Goal: Navigation & Orientation: Find specific page/section

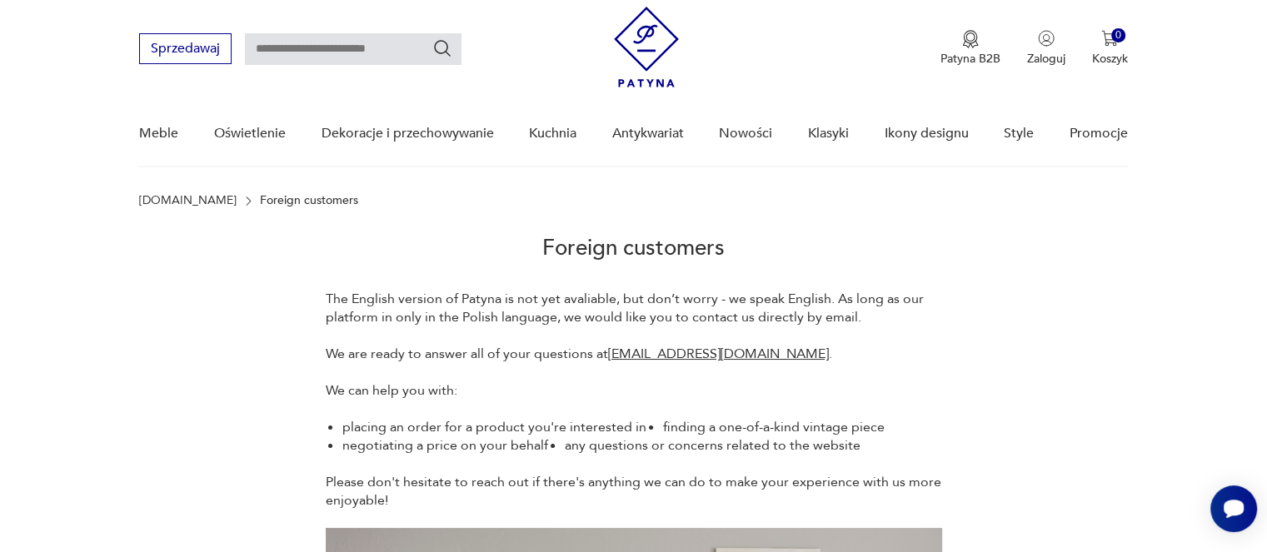
scroll to position [83, 0]
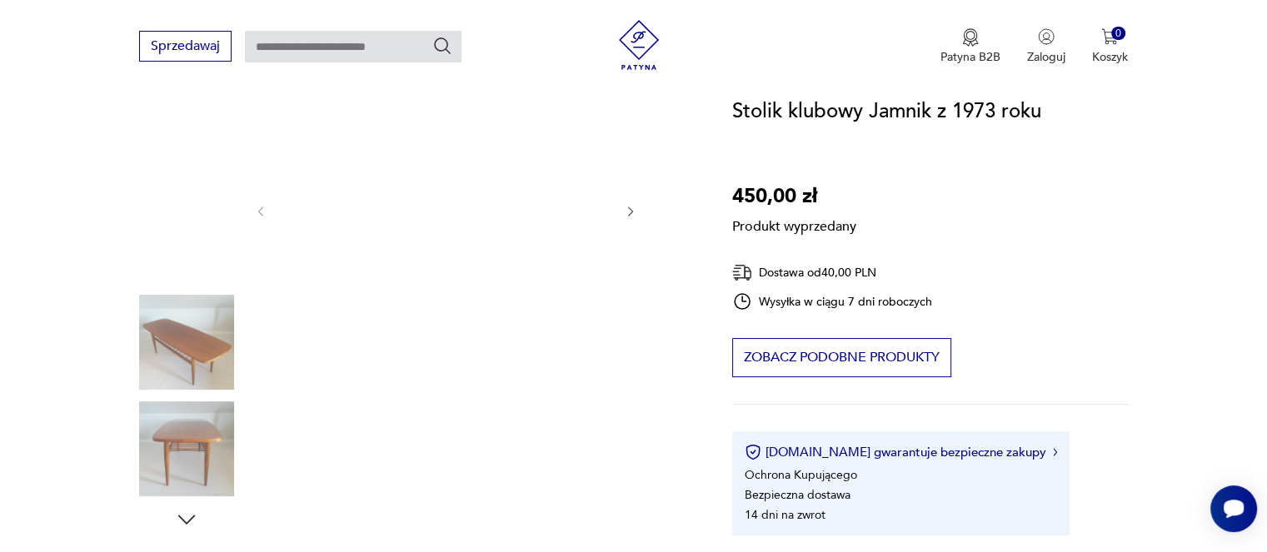
scroll to position [167, 0]
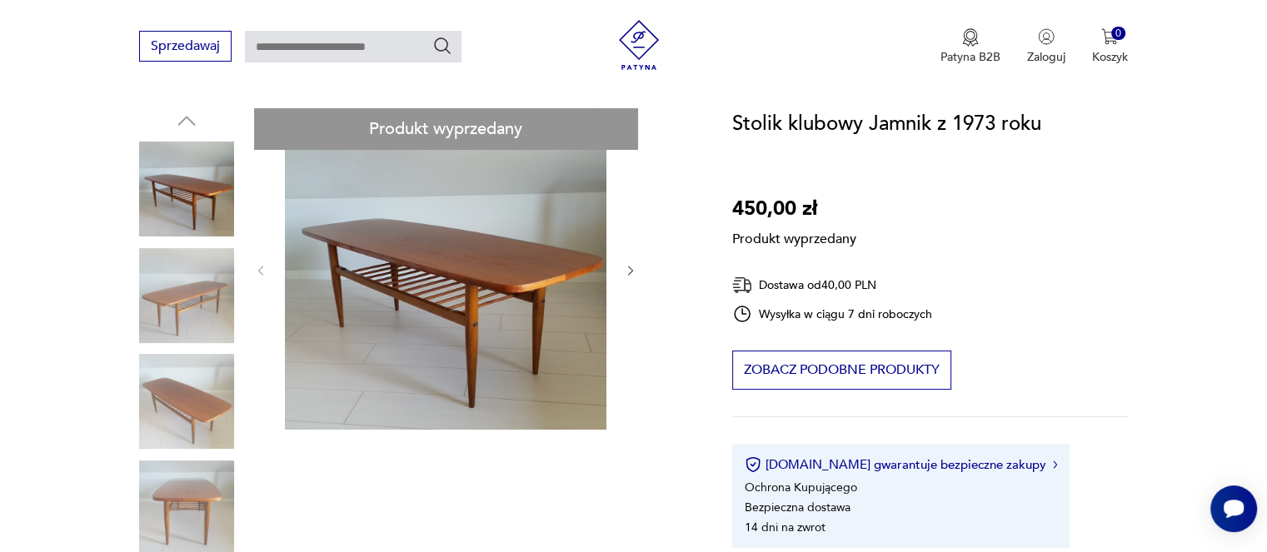
drag, startPoint x: 423, startPoint y: 135, endPoint x: 577, endPoint y: 118, distance: 154.9
click at [744, 272] on div "Stolik klubowy Jamnik z 1973 roku 450,00 zł Produkt wyprzedany Dostawa od 40,00…" at bounding box center [930, 328] width 396 height 440
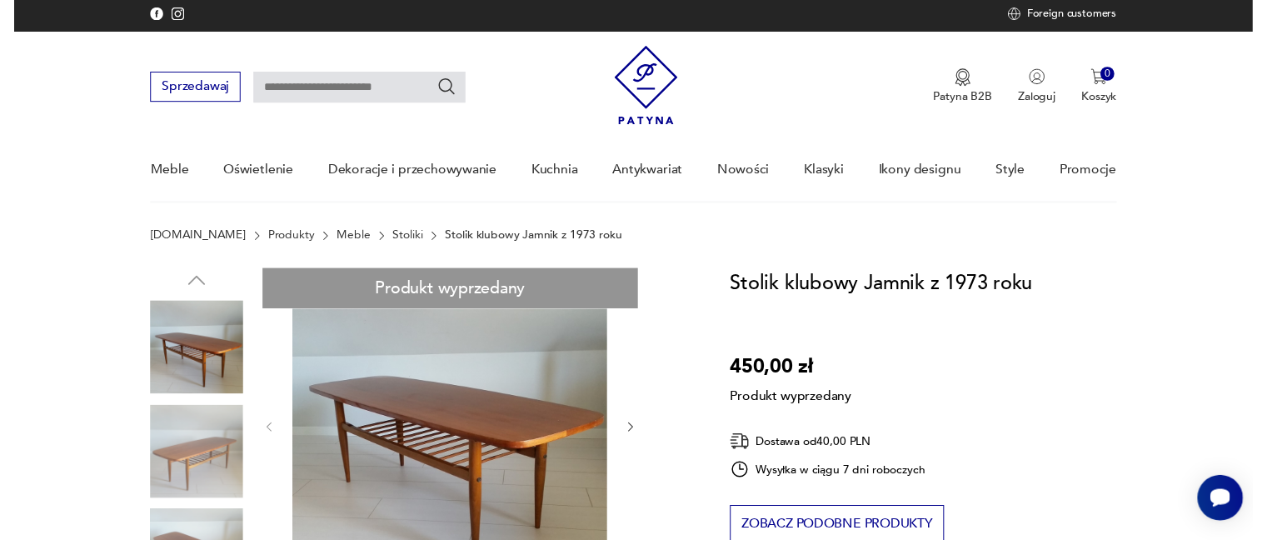
scroll to position [0, 0]
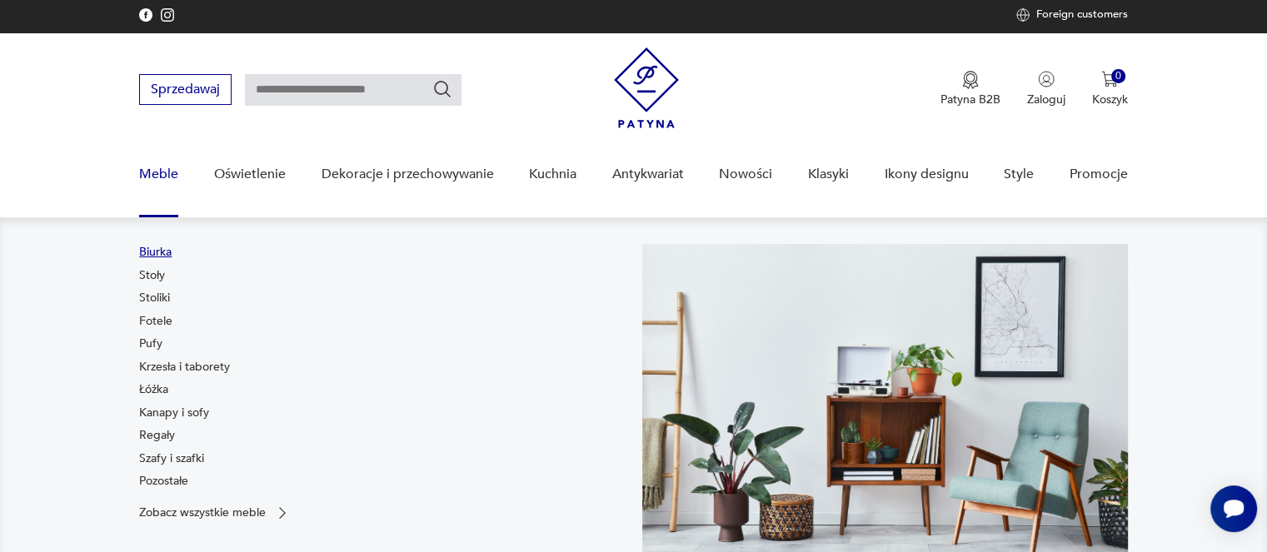
click at [157, 252] on link "Biurka" at bounding box center [155, 252] width 32 height 17
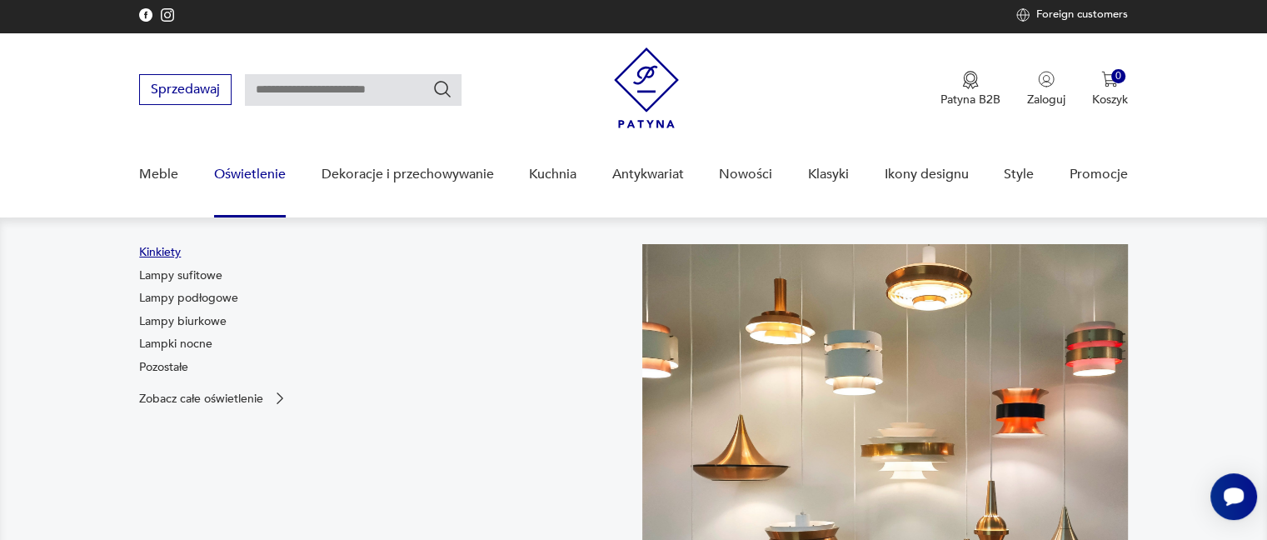
click at [177, 256] on link "Kinkiety" at bounding box center [160, 252] width 42 height 17
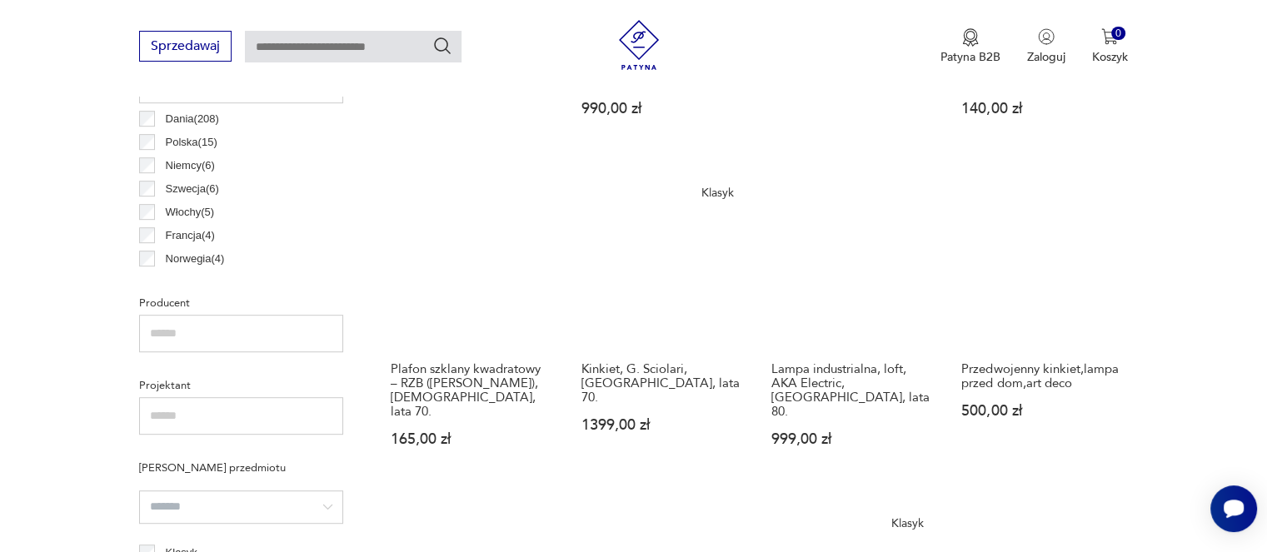
scroll to position [1489, 0]
